Goal: Task Accomplishment & Management: Use online tool/utility

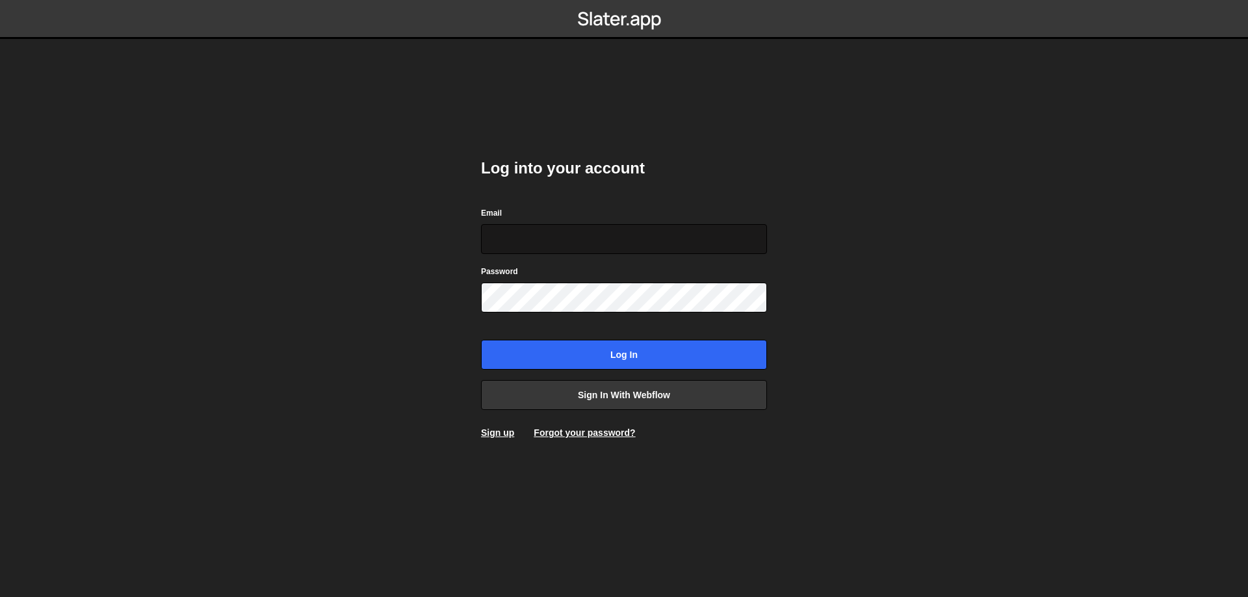
click at [567, 238] on input "Email" at bounding box center [624, 239] width 286 height 30
type input "leader.mah.com@gmail.com"
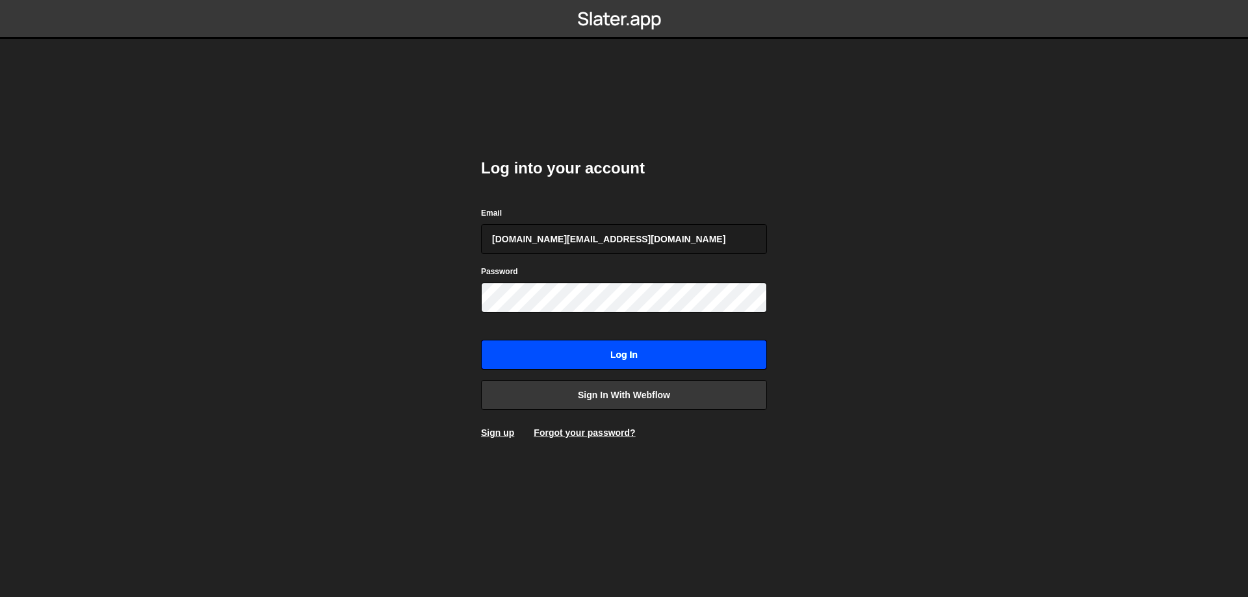
click at [597, 345] on input "Log in" at bounding box center [624, 355] width 286 height 30
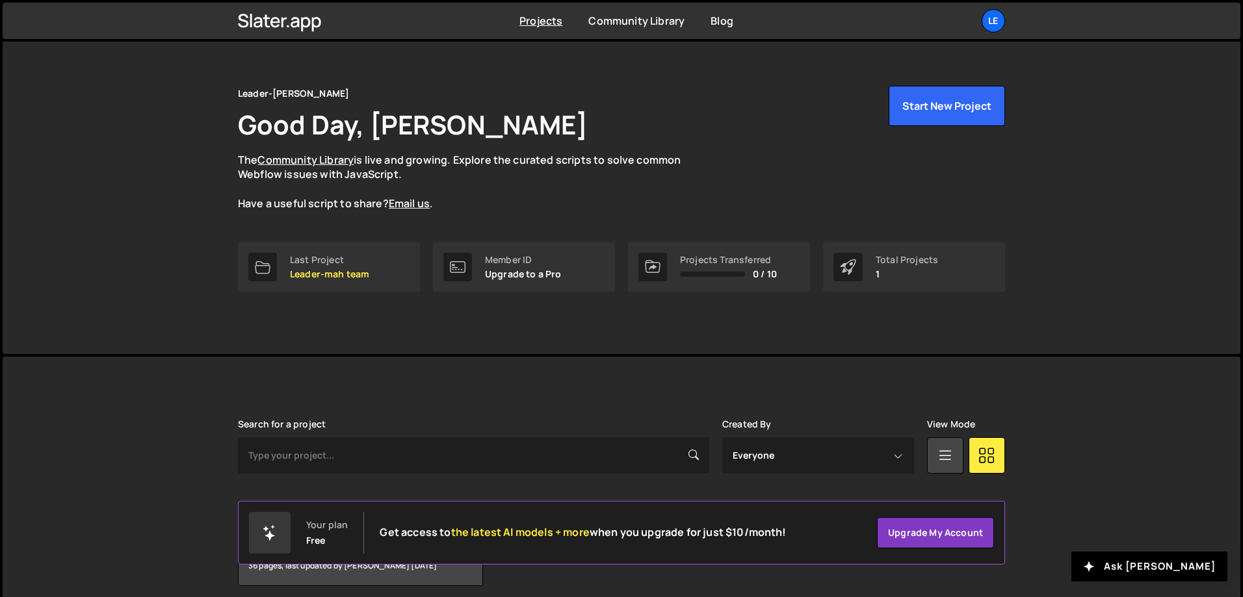
scroll to position [72, 0]
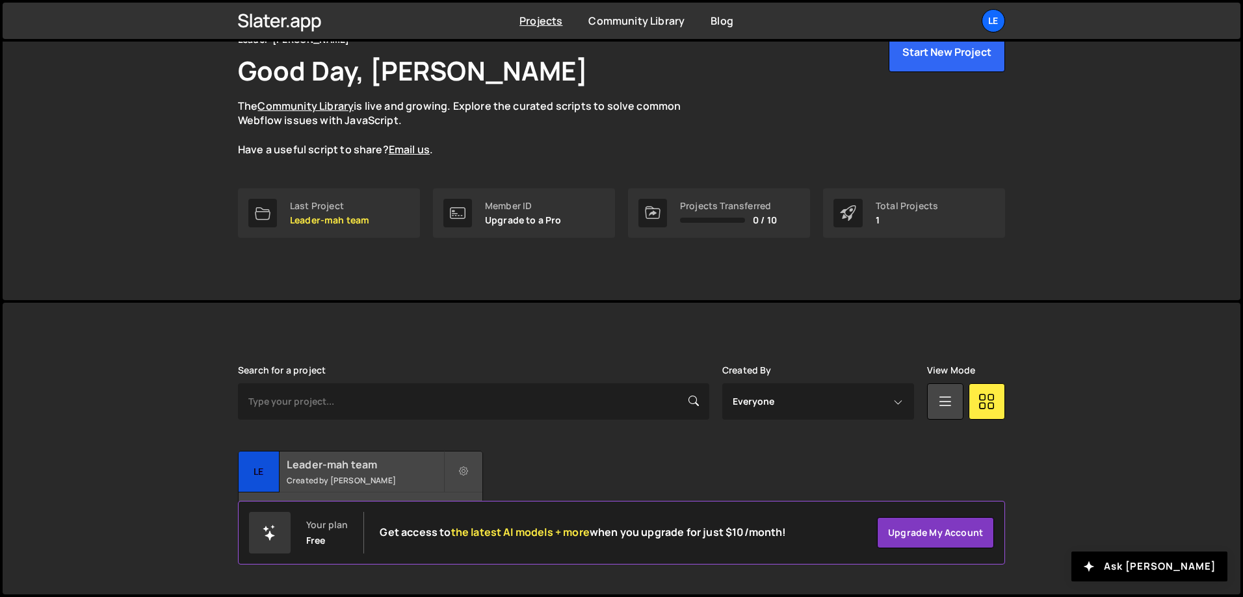
click at [410, 461] on h2 "Leader-mah team" at bounding box center [365, 465] width 157 height 14
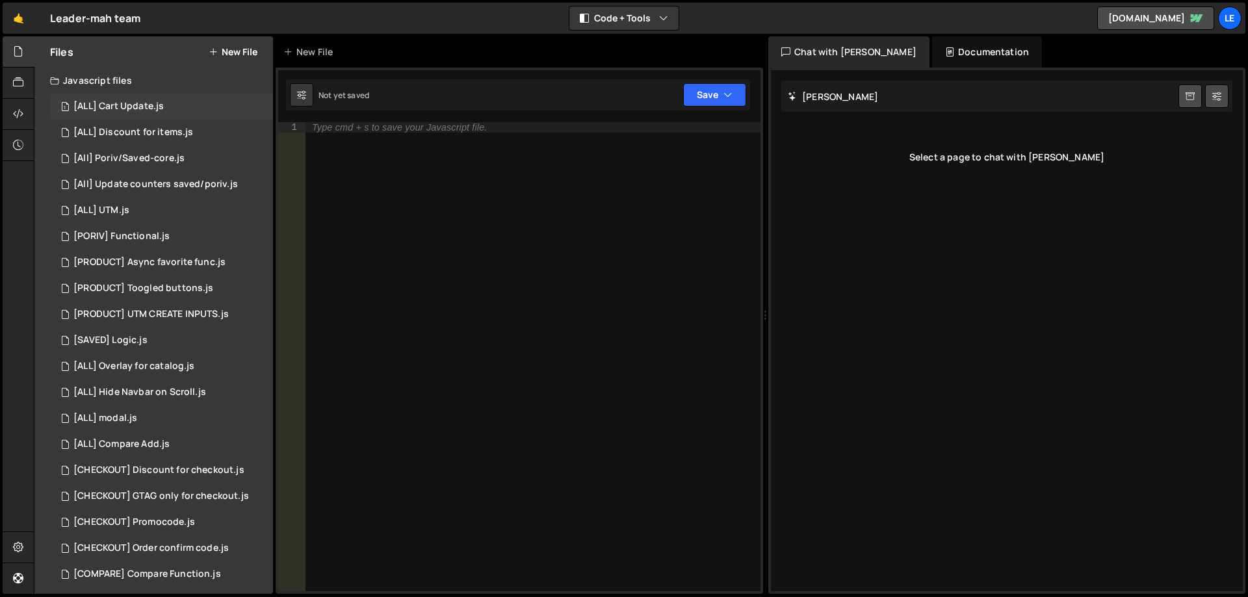
click at [155, 117] on div "1 [ALL] Cart Update.js 0" at bounding box center [161, 107] width 223 height 26
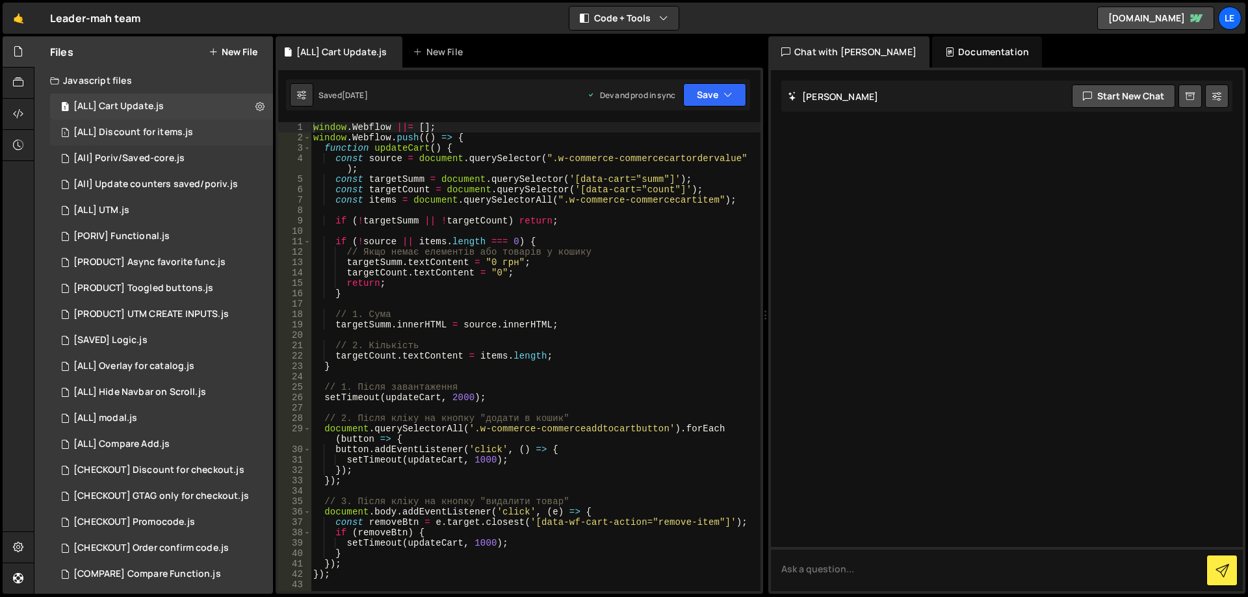
click at [157, 130] on div "[ALL] Discount for items.js" at bounding box center [133, 133] width 120 height 12
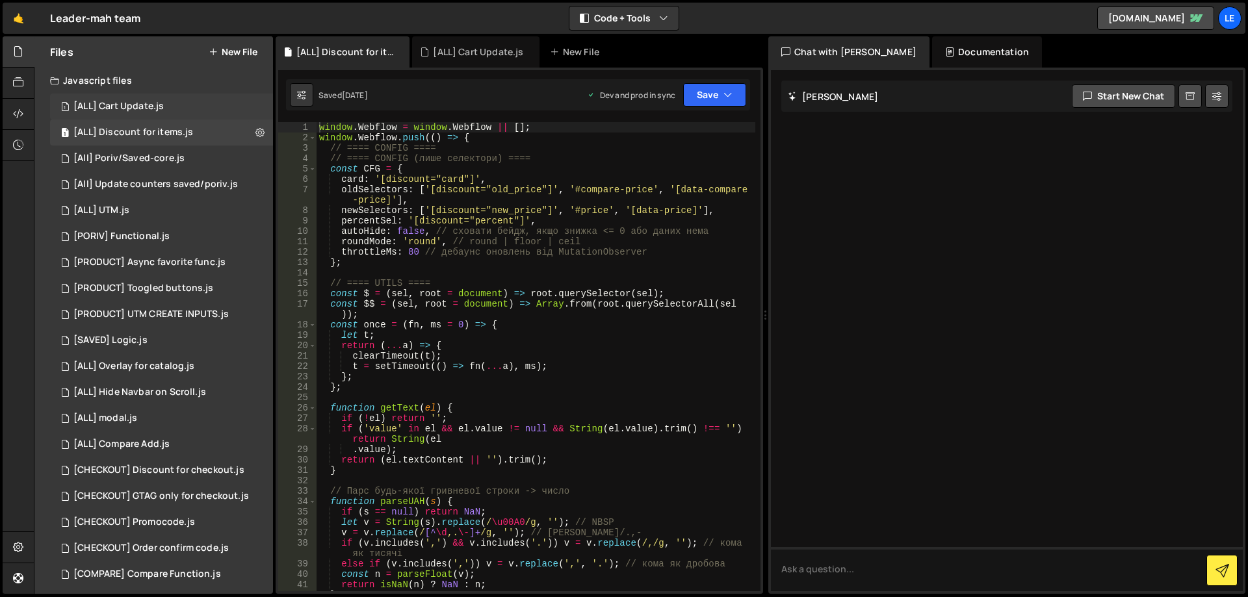
click at [155, 109] on div "[ALL] Cart Update.js" at bounding box center [118, 107] width 90 height 12
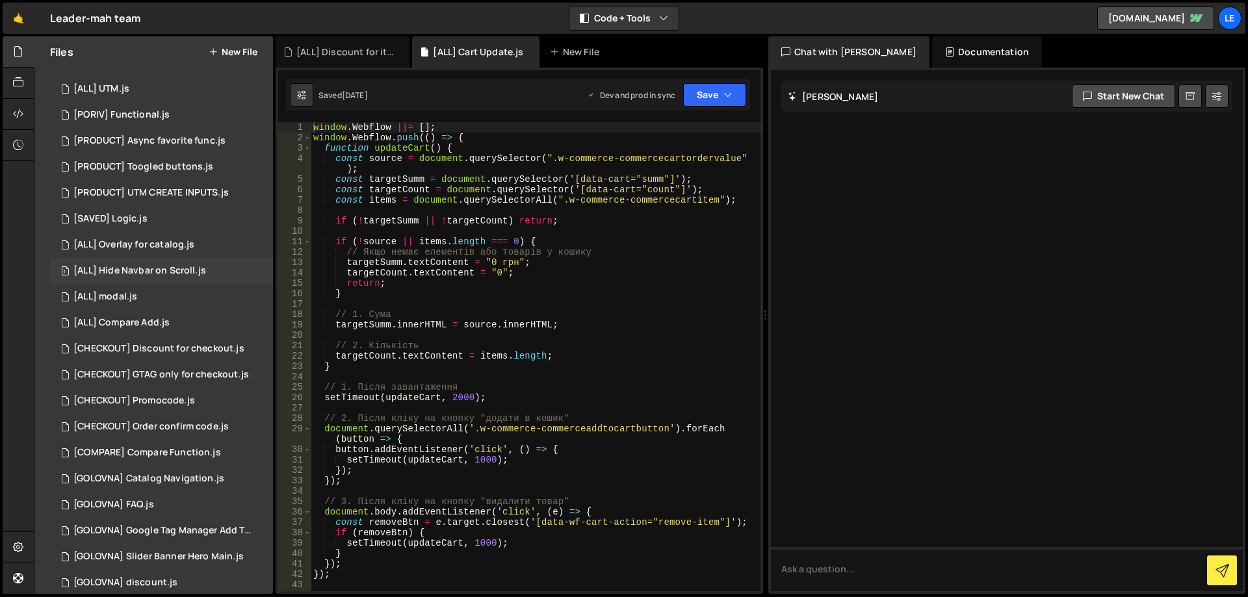
scroll to position [130, 0]
click at [171, 267] on div "[ALL] Hide Navbar on Scroll.js" at bounding box center [139, 263] width 133 height 12
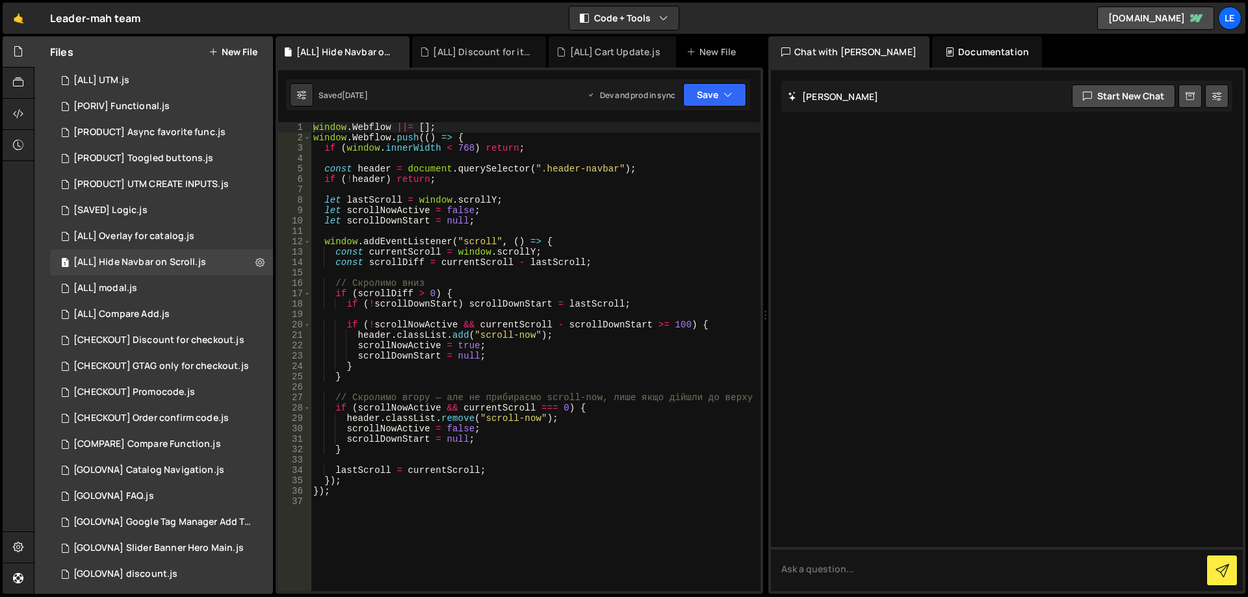
scroll to position [39, 0]
click at [167, 290] on div "1 [ALL] modal.js 0" at bounding box center [161, 289] width 223 height 26
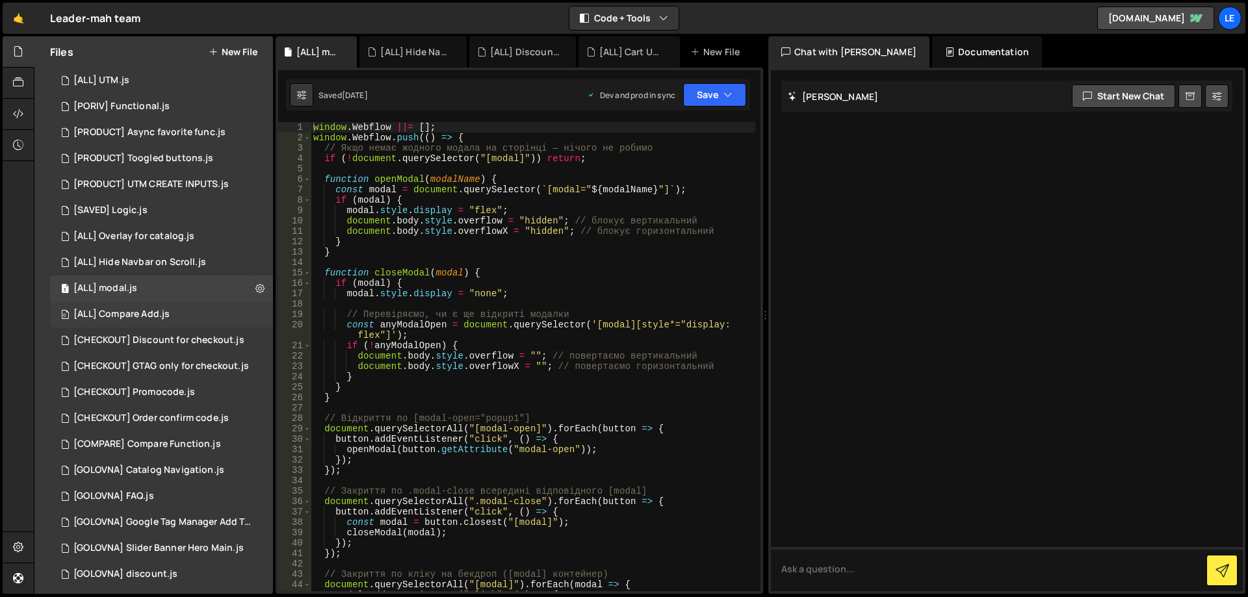
click at [178, 318] on div "0 [ALL] Compare Add.js 0" at bounding box center [161, 315] width 223 height 26
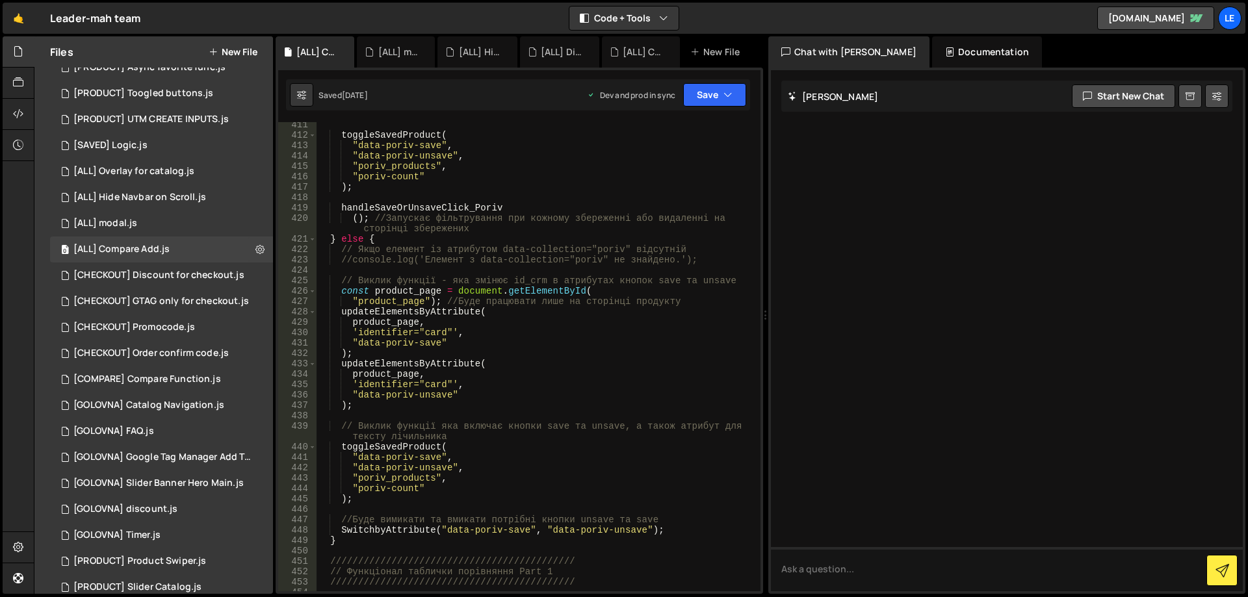
scroll to position [4875, 0]
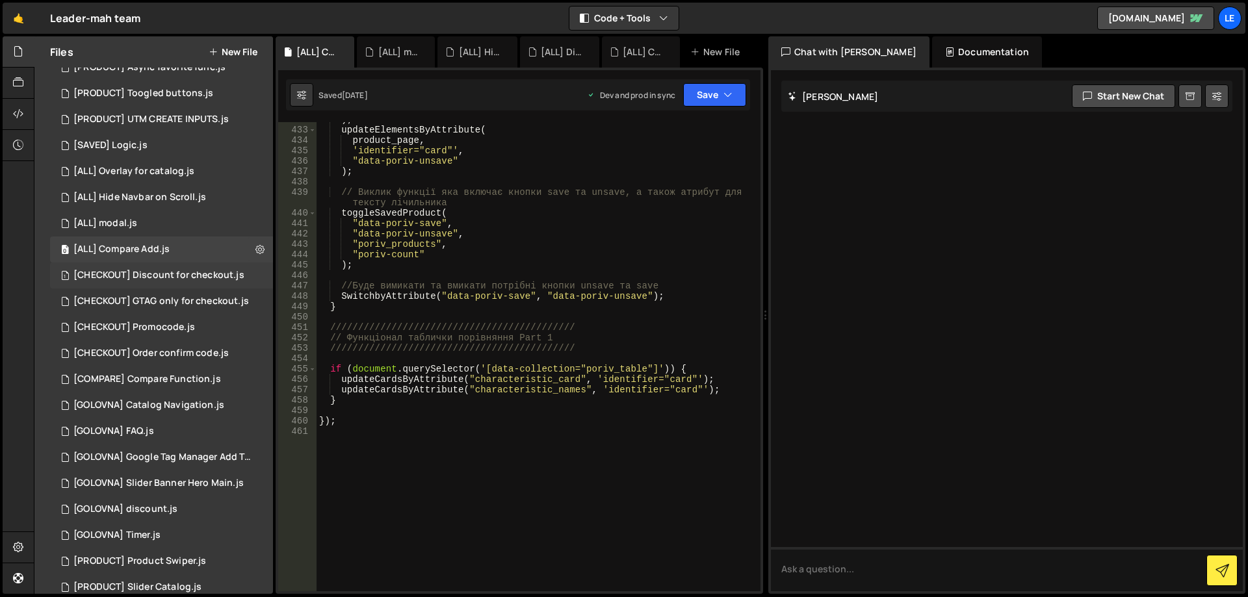
click at [155, 272] on div "[CHECKOUT] Discount for checkout.js" at bounding box center [158, 276] width 171 height 12
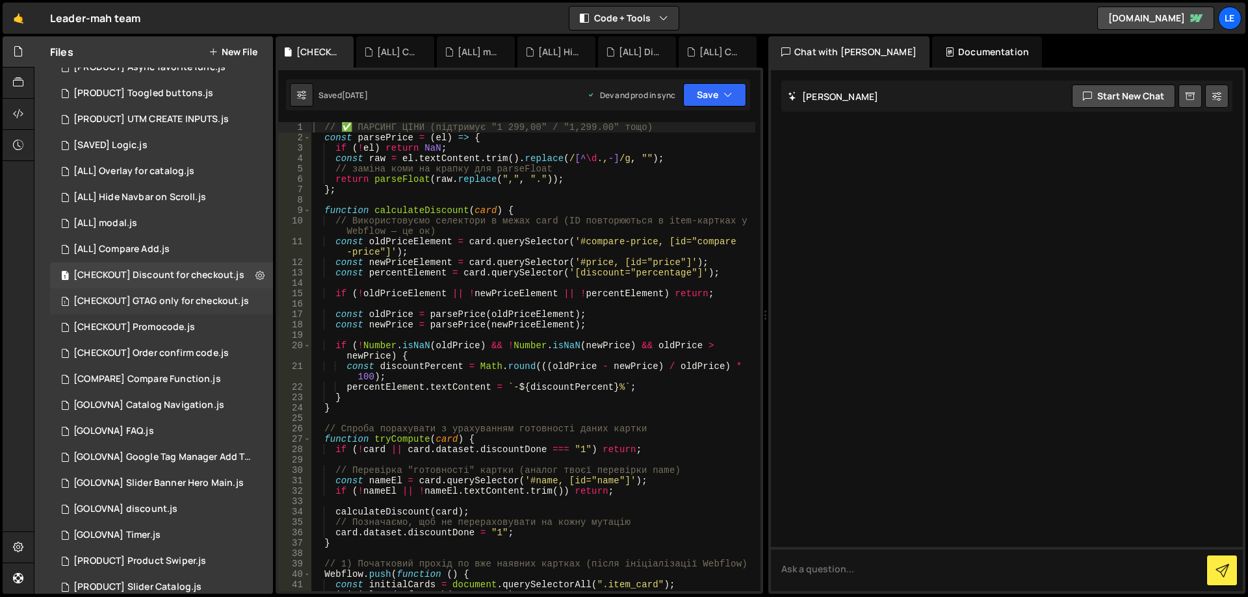
click at [176, 304] on div "[CHECKOUT] GTAG only for checkout.js" at bounding box center [161, 302] width 176 height 12
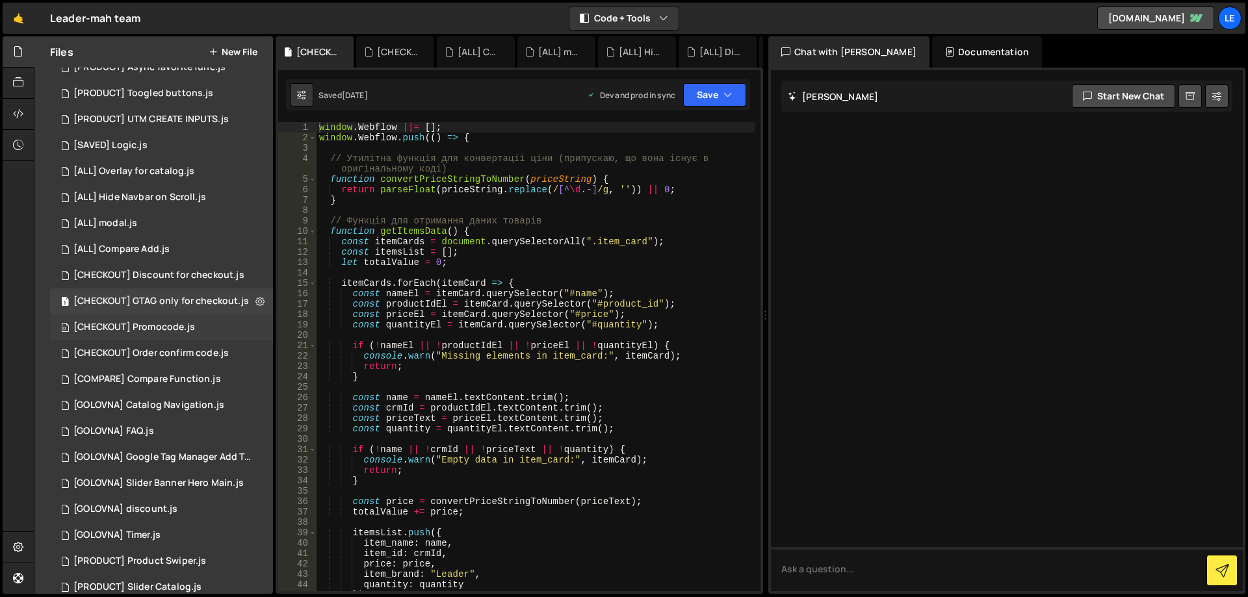
click at [184, 327] on div "[CHECKOUT] Promocode.js" at bounding box center [134, 328] width 122 height 12
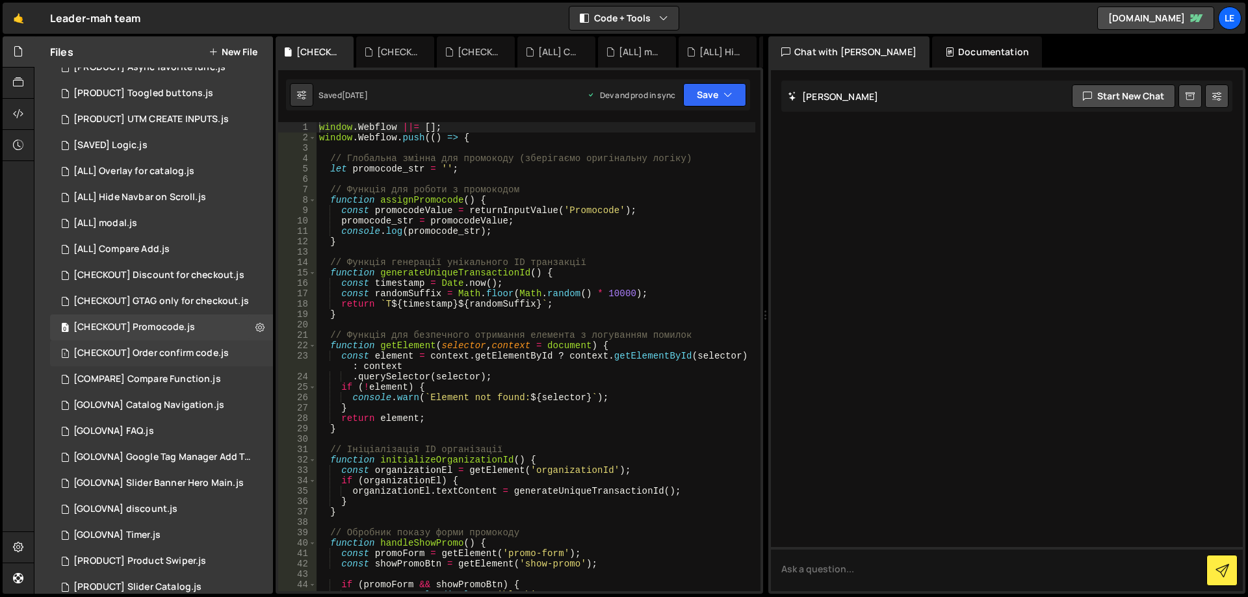
click at [191, 355] on div "[CHECKOUT] Order confirm code.js" at bounding box center [150, 354] width 155 height 12
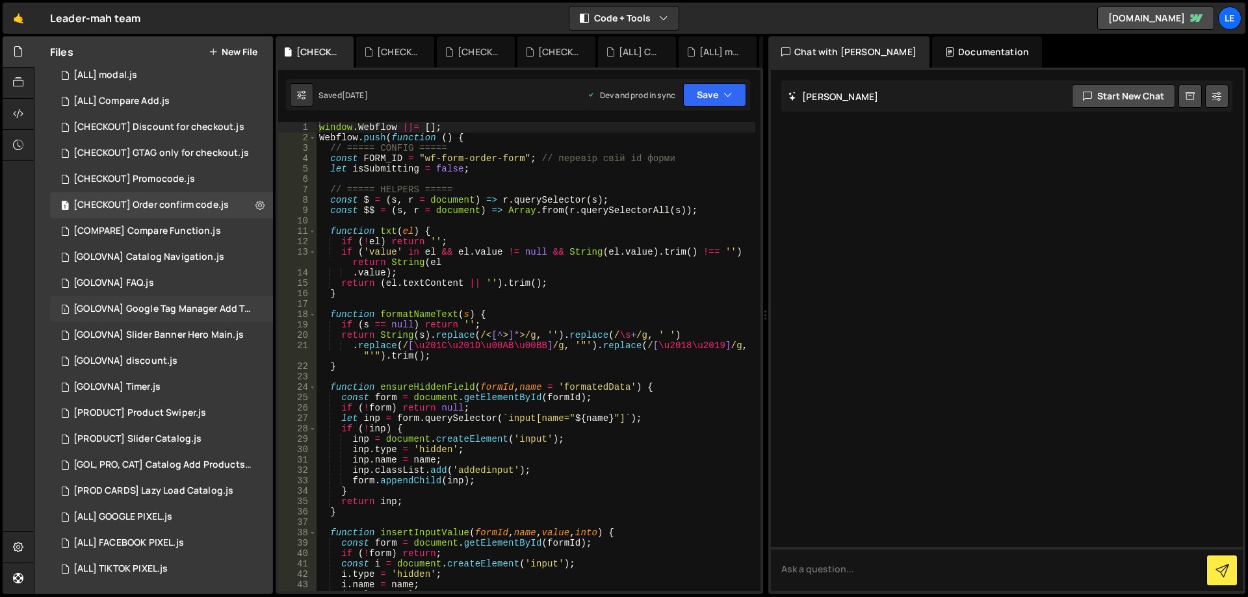
scroll to position [345, 0]
click at [189, 413] on div "[PRODUCT] Product Swiper.js" at bounding box center [139, 412] width 133 height 12
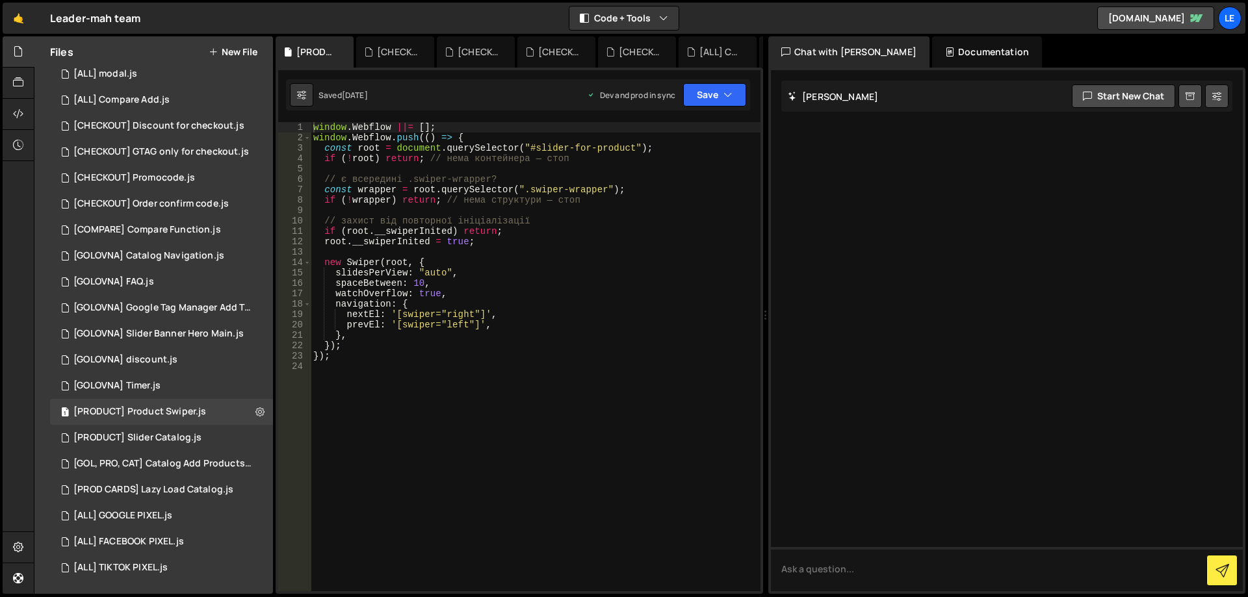
click at [548, 148] on div "window . Webflow ||= [ ] ; window . Webflow . push (( ) => { const root = docum…" at bounding box center [536, 367] width 450 height 490
drag, startPoint x: 548, startPoint y: 148, endPoint x: 605, endPoint y: 149, distance: 57.2
click at [605, 149] on div "window . Webflow ||= [ ] ; window . Webflow . push (( ) => { const root = docum…" at bounding box center [536, 367] width 450 height 490
click at [423, 315] on div "window . Webflow ||= [ ] ; window . Webflow . push (( ) => { const root = docum…" at bounding box center [536, 367] width 450 height 490
click at [463, 314] on div "window . Webflow ||= [ ] ; window . Webflow . push (( ) => { const root = docum…" at bounding box center [536, 367] width 450 height 490
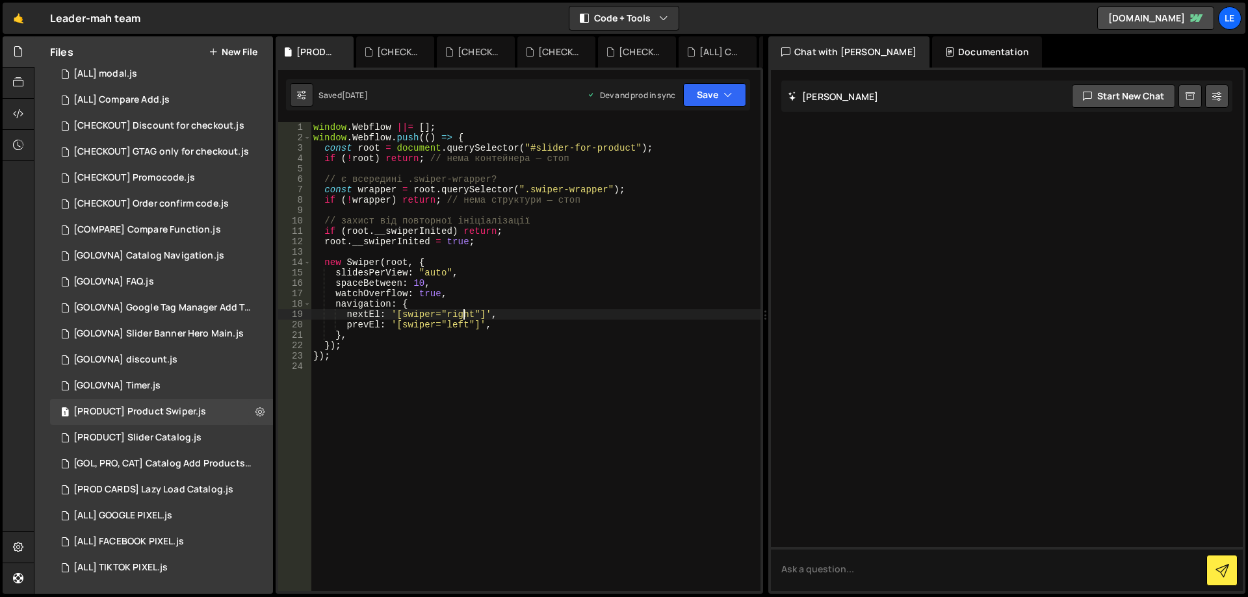
click at [410, 313] on div "window . Webflow ||= [ ] ; window . Webflow . push (( ) => { const root = docum…" at bounding box center [536, 367] width 450 height 490
click at [468, 317] on div "window . Webflow ||= [ ] ; window . Webflow . push (( ) => { const root = docum…" at bounding box center [536, 367] width 450 height 490
click at [427, 326] on div "window . Webflow ||= [ ] ; window . Webflow . push (( ) => { const root = docum…" at bounding box center [536, 367] width 450 height 490
click at [458, 332] on div "window . Webflow ||= [ ] ; window . Webflow . push (( ) => { const root = docum…" at bounding box center [536, 367] width 450 height 490
click at [426, 324] on div "window . Webflow ||= [ ] ; window . Webflow . push (( ) => { const root = docum…" at bounding box center [536, 367] width 450 height 490
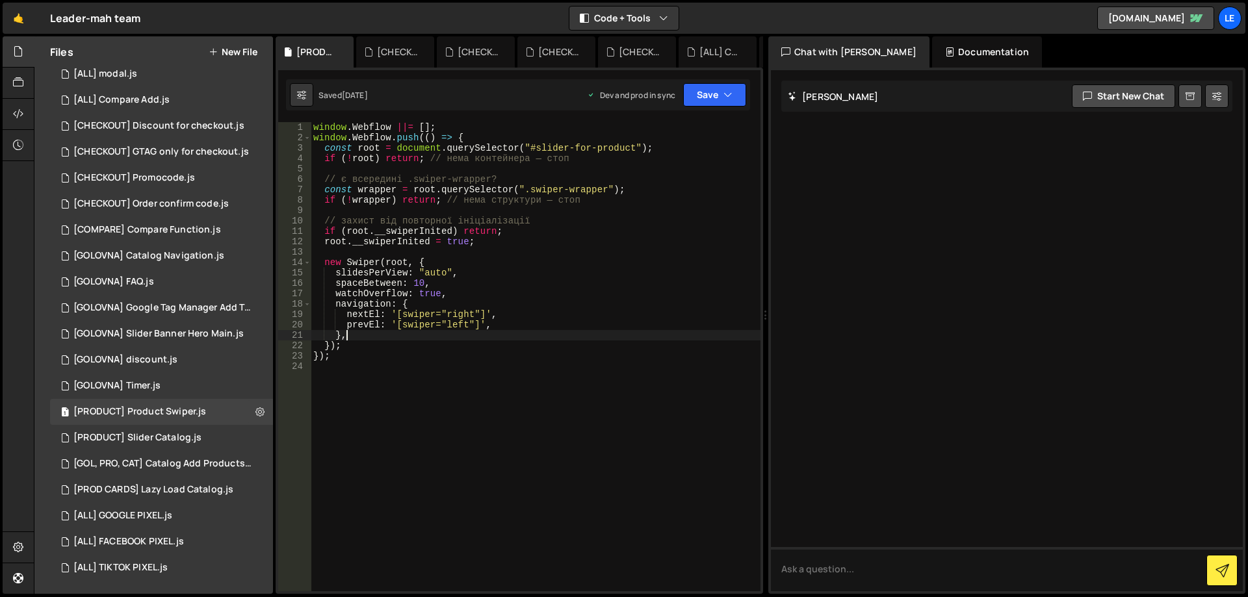
type textarea "prevEl: '[swiper="left"]',"
click at [461, 325] on div "window . Webflow ||= [ ] ; window . Webflow . push (( ) => { const root = docum…" at bounding box center [536, 367] width 450 height 490
click at [192, 431] on div "3 [PRODUCT] Slider Catalog.js 0" at bounding box center [161, 438] width 223 height 26
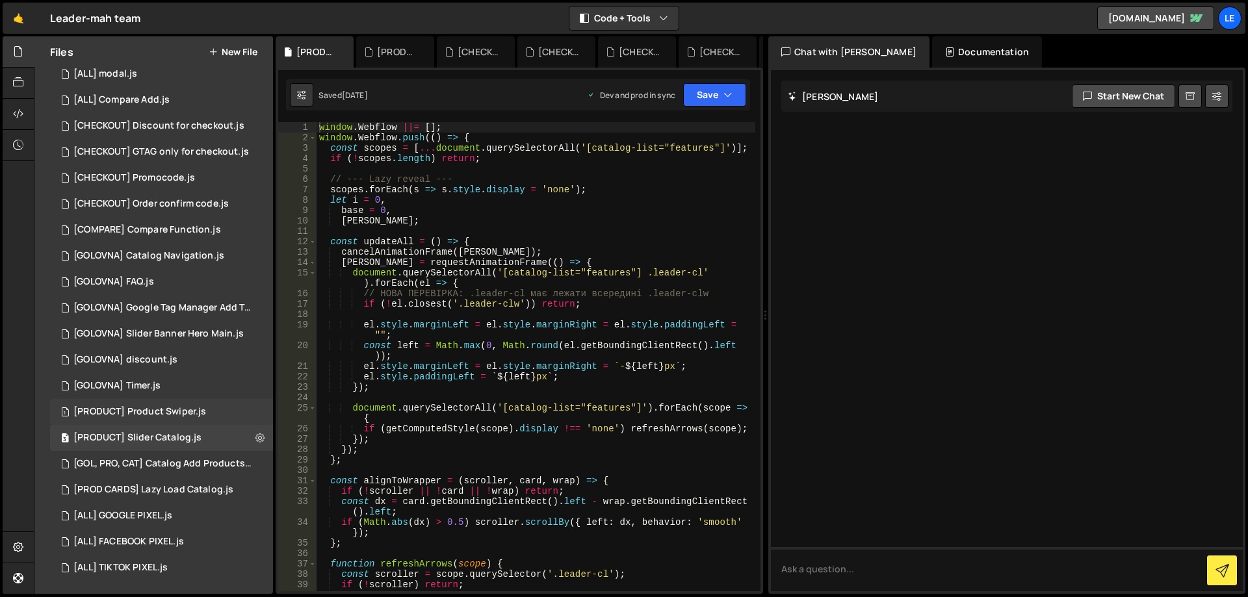
click at [187, 413] on div "[PRODUCT] Product Swiper.js" at bounding box center [139, 412] width 133 height 12
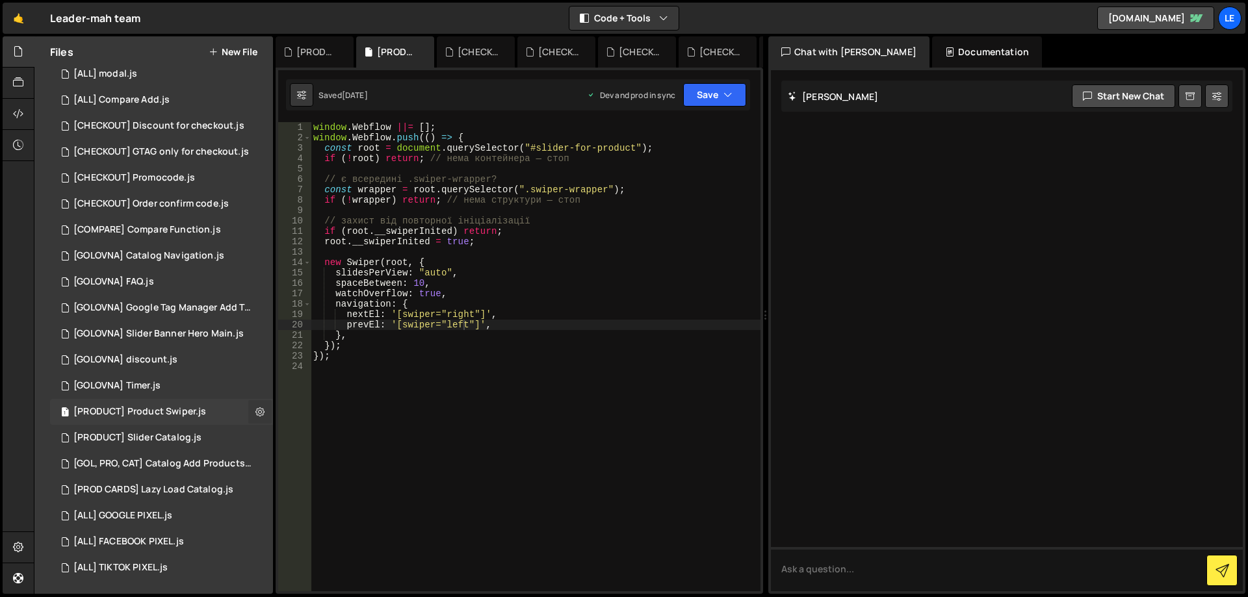
click at [255, 410] on icon at bounding box center [259, 412] width 9 height 12
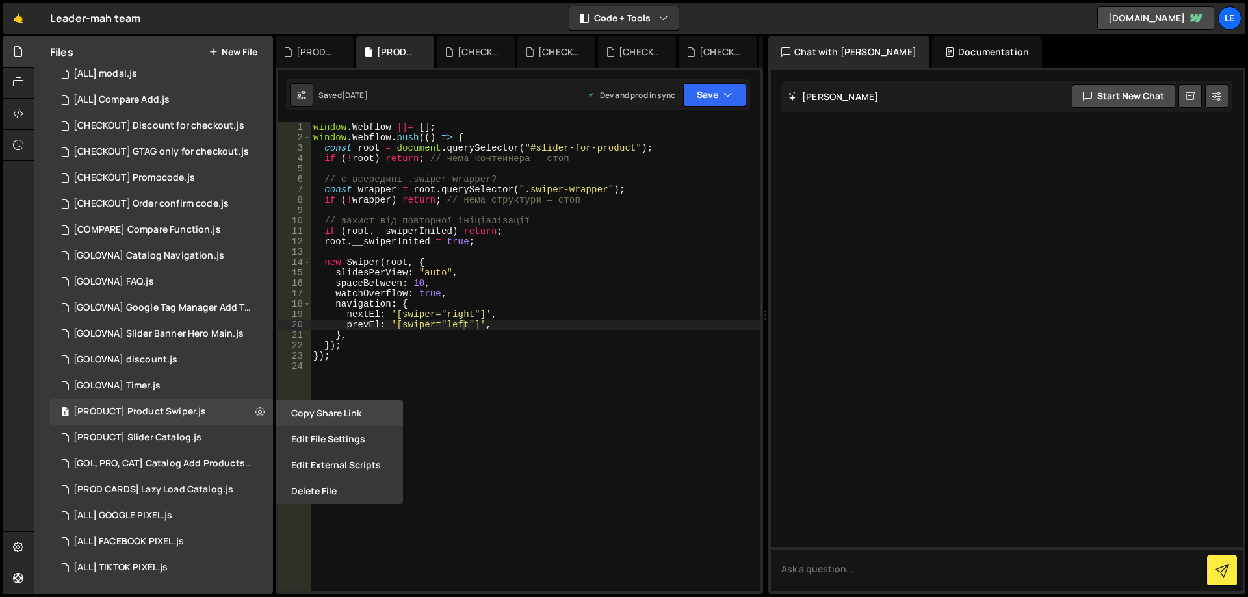
click at [302, 417] on button "Copy share link" at bounding box center [339, 413] width 127 height 26
click at [318, 437] on button "Edit File Settings" at bounding box center [339, 439] width 127 height 26
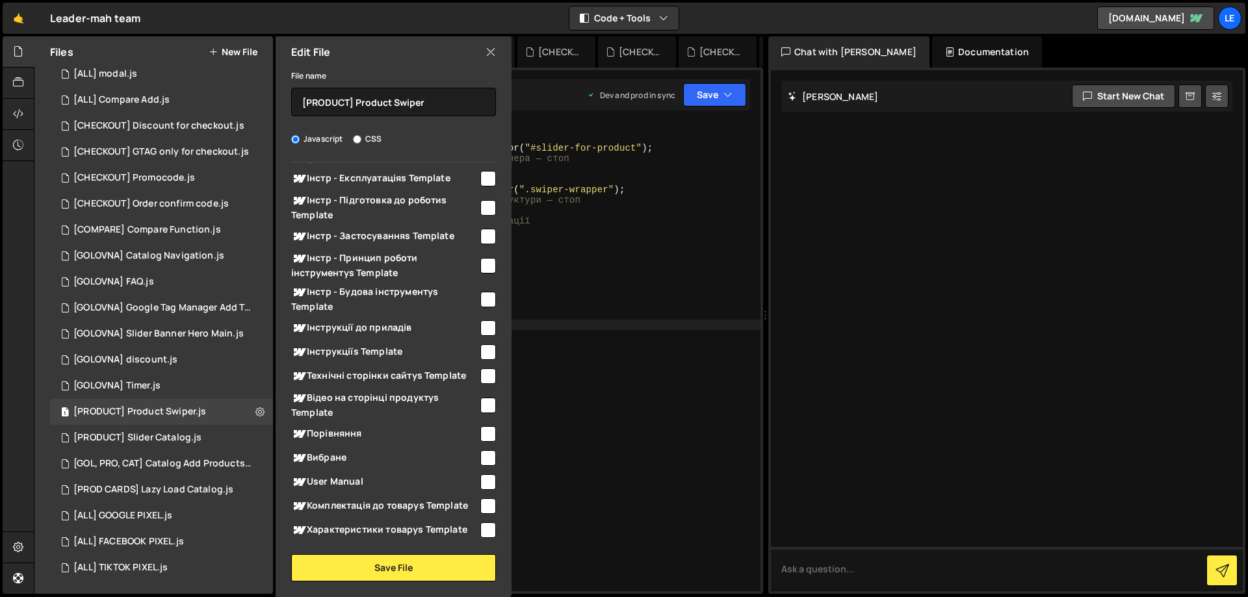
scroll to position [325, 0]
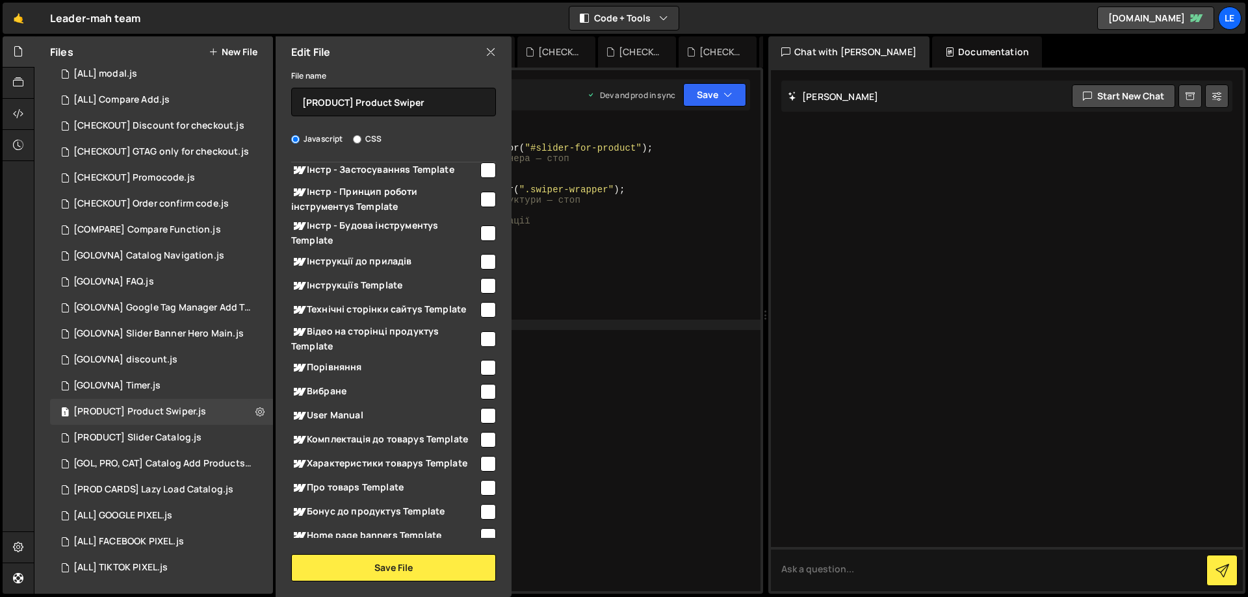
click at [480, 365] on input "checkbox" at bounding box center [488, 368] width 16 height 16
click at [391, 560] on button "Save File" at bounding box center [393, 567] width 205 height 27
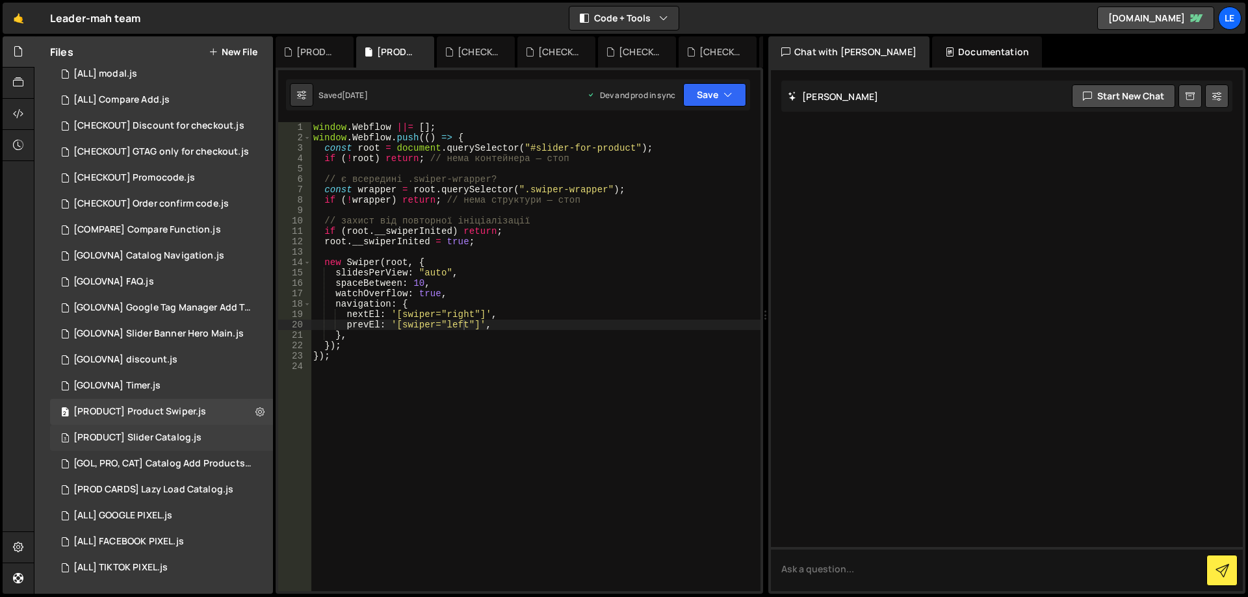
click at [258, 439] on div "3 [PRODUCT] Slider Catalog.js 0" at bounding box center [161, 438] width 223 height 26
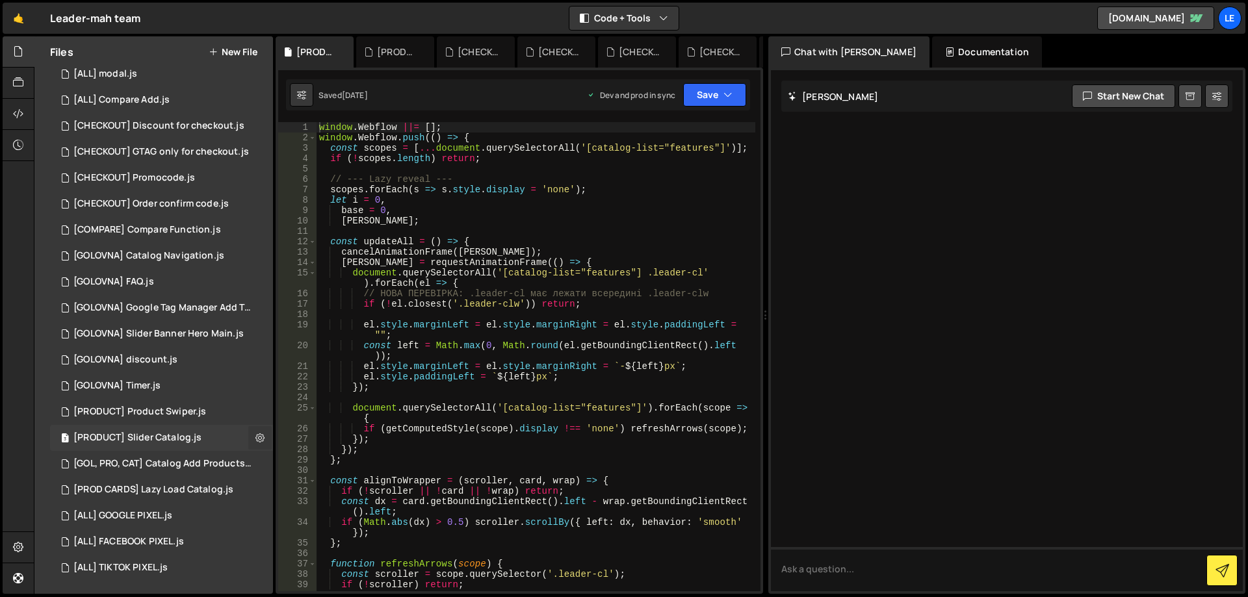
click at [256, 436] on icon at bounding box center [259, 438] width 9 height 12
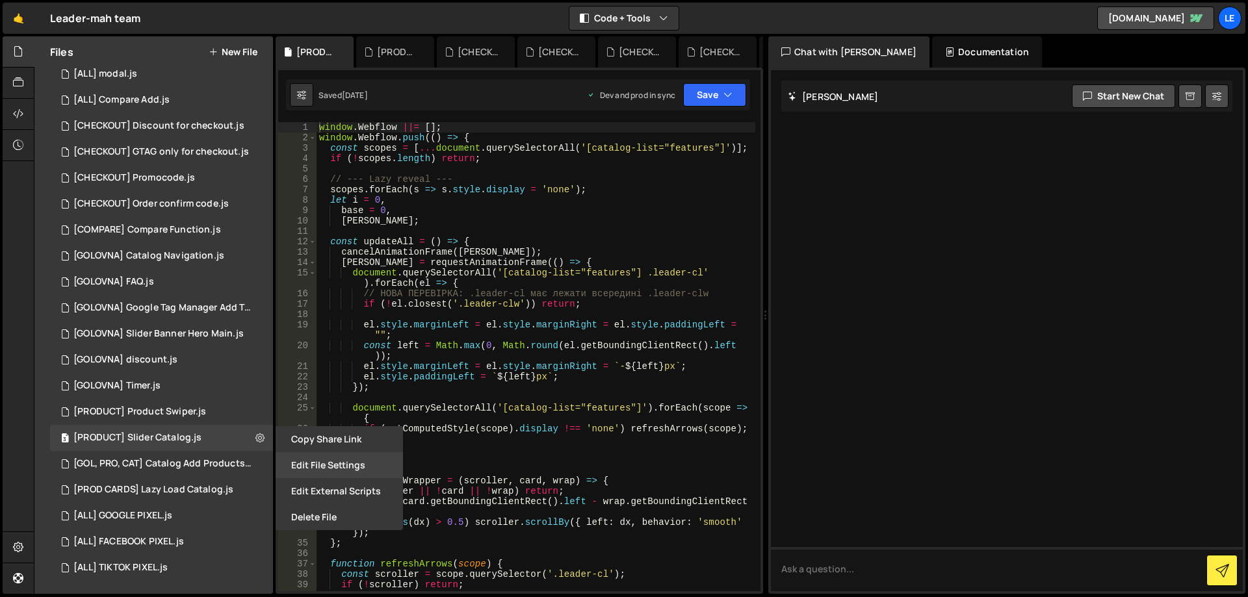
click at [364, 456] on button "Edit File Settings" at bounding box center [339, 465] width 127 height 26
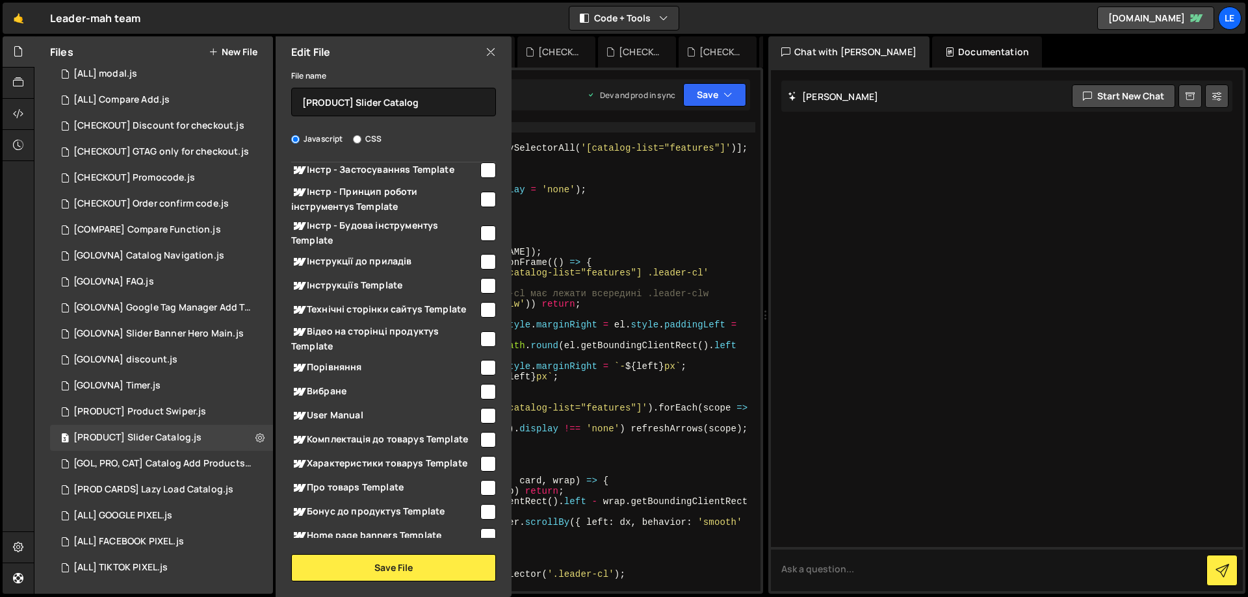
click at [480, 365] on input "checkbox" at bounding box center [488, 368] width 16 height 16
checkbox input "true"
click at [411, 561] on button "Save File" at bounding box center [393, 567] width 205 height 27
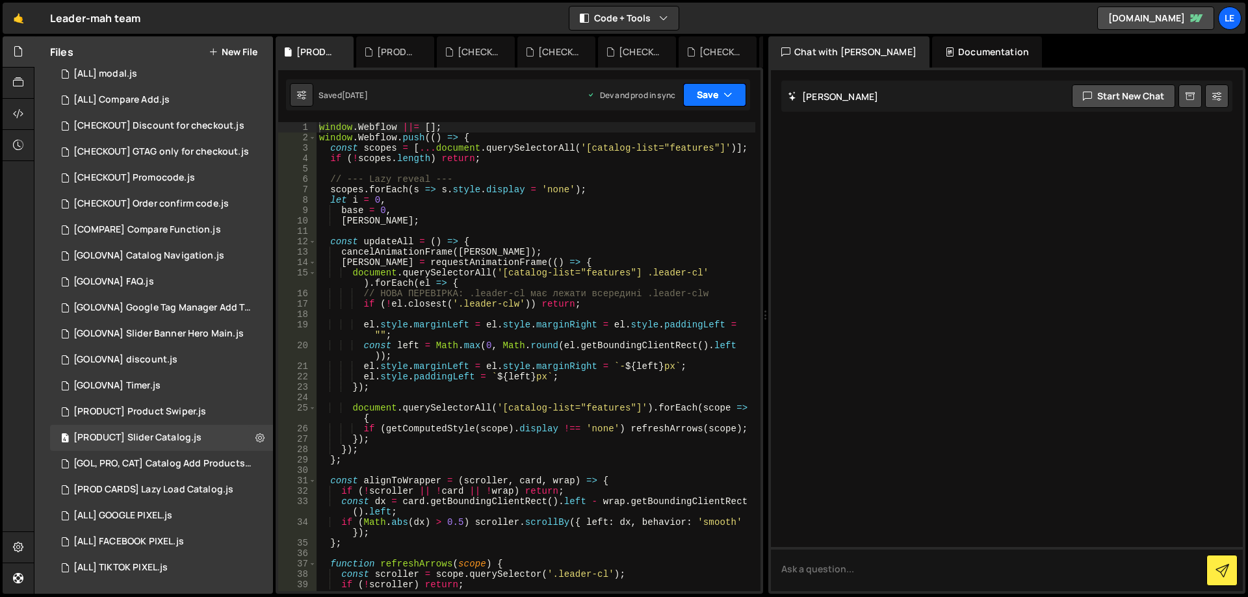
click at [724, 98] on icon "button" at bounding box center [727, 94] width 9 height 13
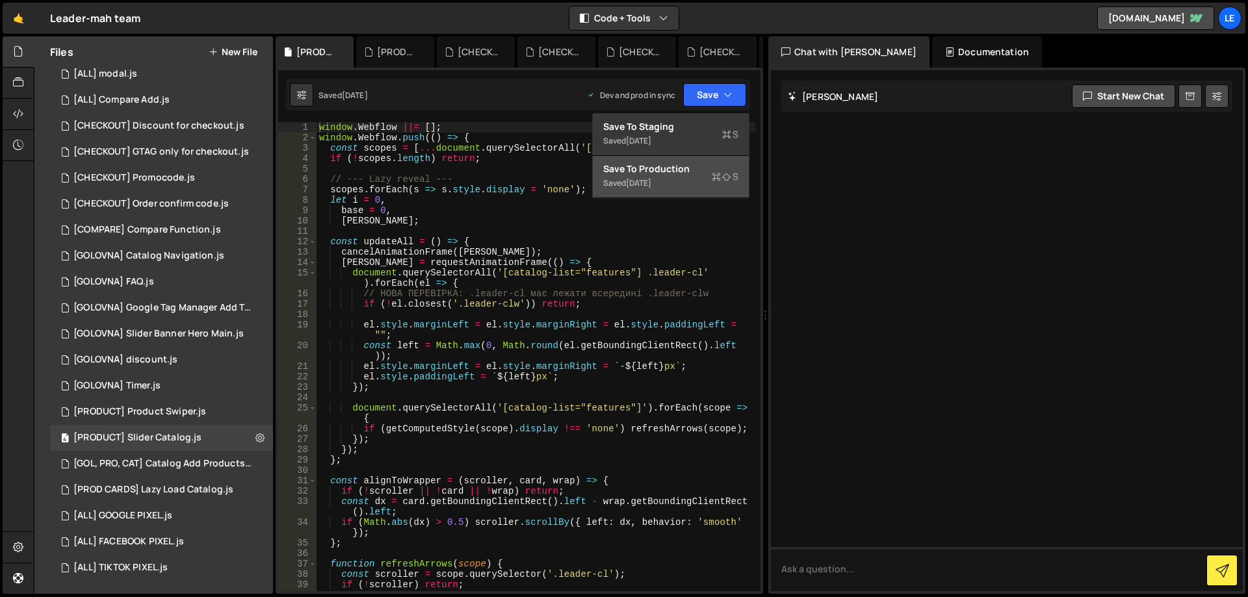
click at [686, 179] on div "Saved [DATE]" at bounding box center [670, 184] width 135 height 16
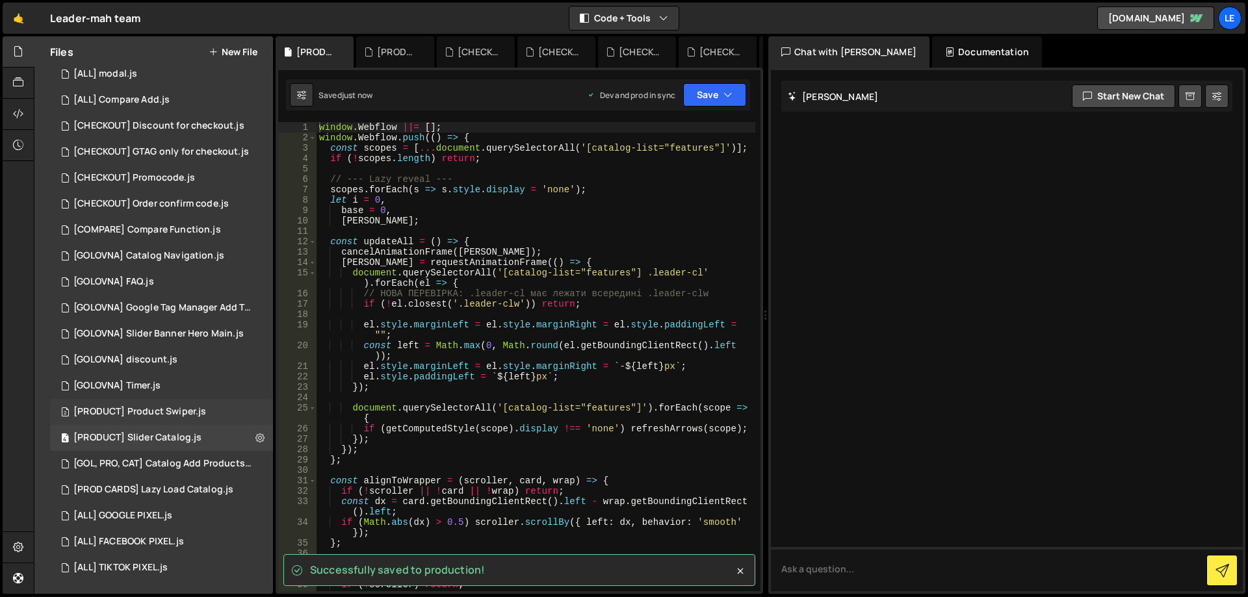
click at [195, 410] on div "[PRODUCT] Product Swiper.js" at bounding box center [139, 412] width 133 height 12
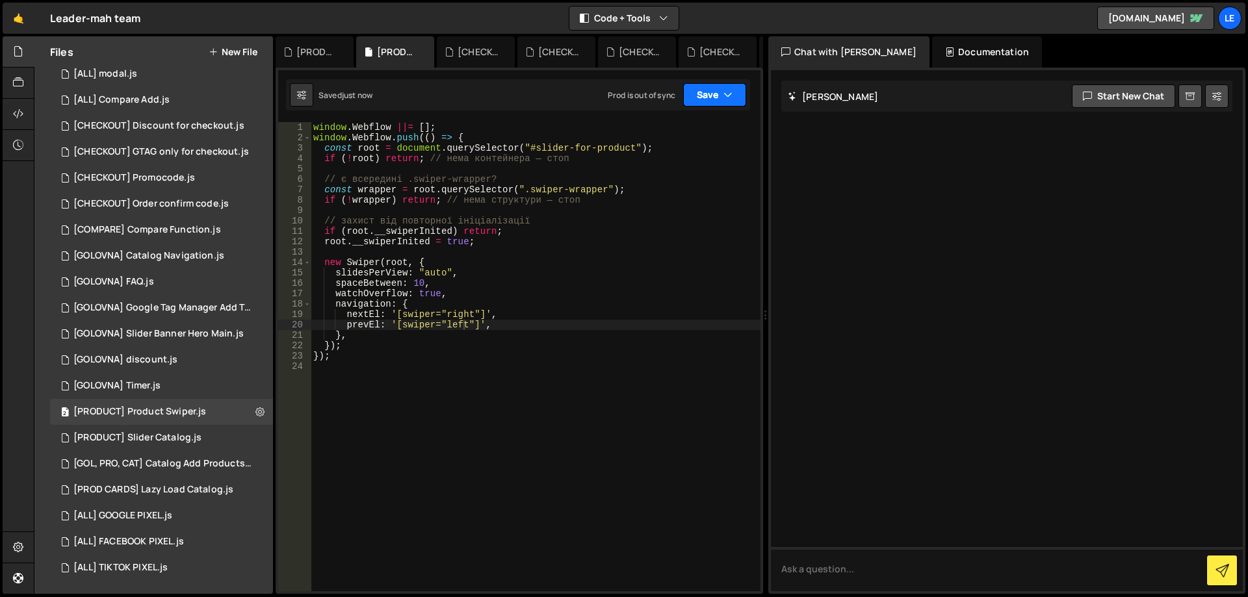
click at [701, 98] on button "Save" at bounding box center [714, 94] width 63 height 23
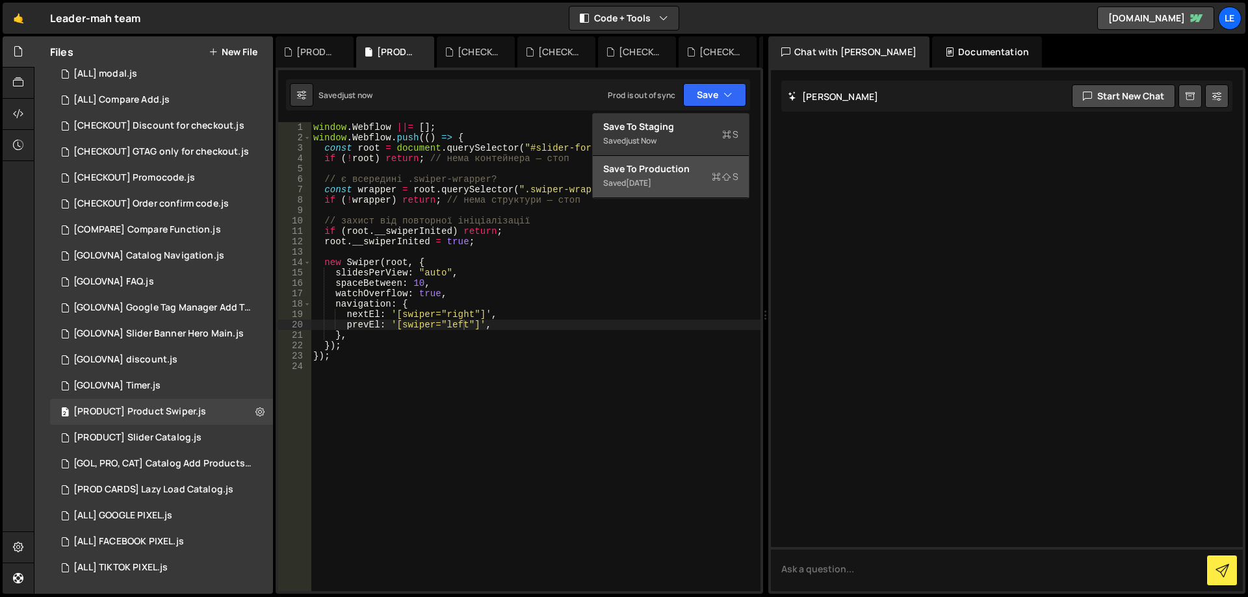
click at [688, 183] on div "Saved [DATE]" at bounding box center [670, 184] width 135 height 16
